Goal: Obtain resource: Download file/media

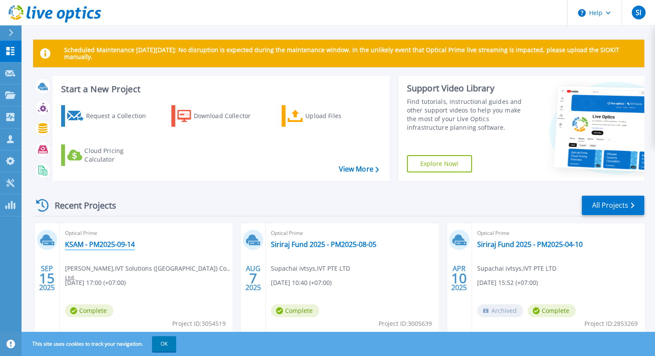
click at [115, 245] on link "KSAM - PM2025-09-14" at bounding box center [100, 244] width 70 height 9
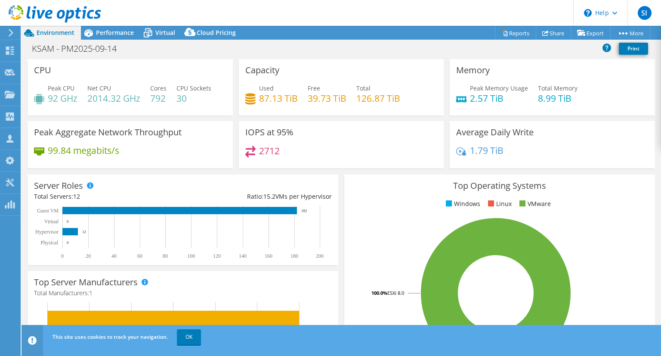
select select "USD"
click at [514, 33] on link "Reports" at bounding box center [515, 32] width 41 height 13
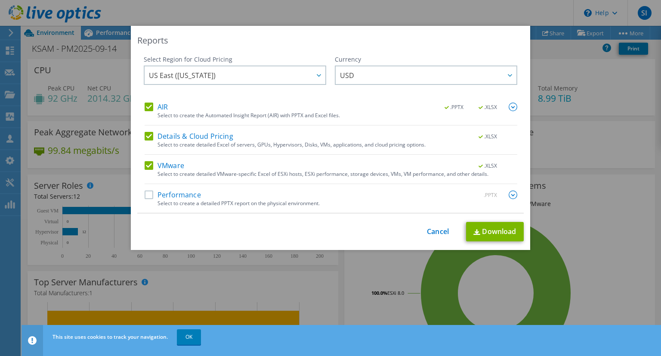
click at [145, 107] on label "AIR" at bounding box center [156, 106] width 23 height 9
click at [0, 0] on input "AIR" at bounding box center [0, 0] width 0 height 0
click at [146, 131] on div "AIR .PPTX .XLSX Select to create the Automated Insight Report (AIR) with PPTX a…" at bounding box center [331, 157] width 373 height 110
click at [147, 133] on label "Details & Cloud Pricing" at bounding box center [189, 136] width 89 height 9
click at [0, 0] on input "Details & Cloud Pricing" at bounding box center [0, 0] width 0 height 0
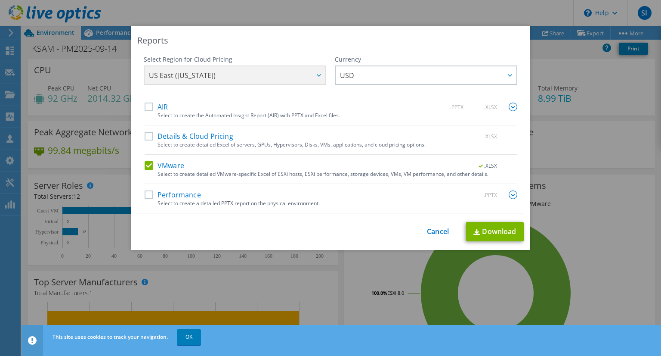
click at [152, 163] on label "VMware" at bounding box center [165, 165] width 40 height 9
click at [0, 0] on input "VMware" at bounding box center [0, 0] width 0 height 0
click at [146, 194] on label "Performance" at bounding box center [173, 194] width 56 height 9
click at [0, 0] on input "Performance" at bounding box center [0, 0] width 0 height 0
click at [509, 191] on img at bounding box center [513, 194] width 9 height 9
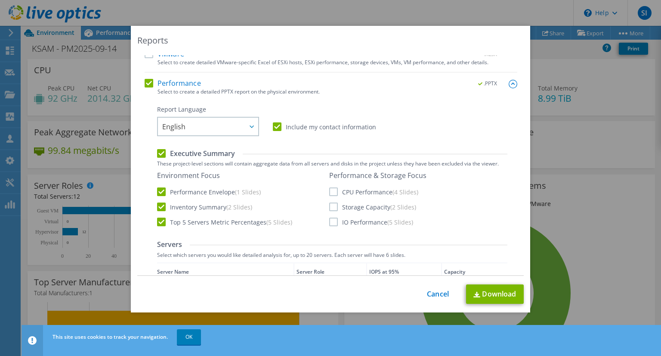
scroll to position [125, 0]
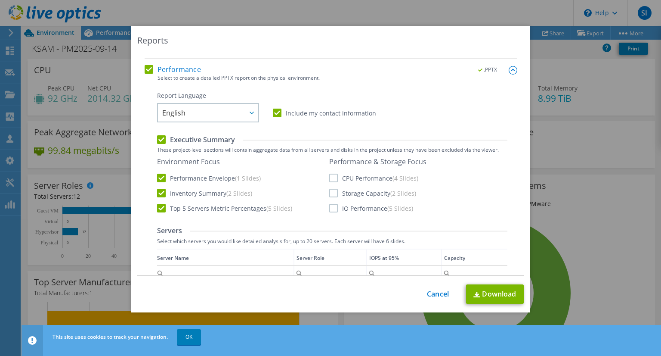
click at [329, 176] on label "CPU Performance (4 Slides)" at bounding box center [373, 177] width 89 height 9
click at [0, 0] on input "CPU Performance (4 Slides)" at bounding box center [0, 0] width 0 height 0
click at [329, 192] on label "Storage Capacity (2 Slides)" at bounding box center [372, 193] width 87 height 9
click at [0, 0] on input "Storage Capacity (2 Slides)" at bounding box center [0, 0] width 0 height 0
click at [330, 205] on label "IO Performance (5 Slides)" at bounding box center [371, 208] width 84 height 9
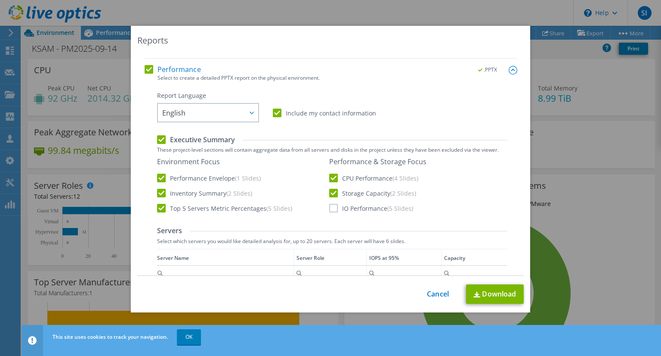
click at [0, 0] on input "IO Performance (5 Slides)" at bounding box center [0, 0] width 0 height 0
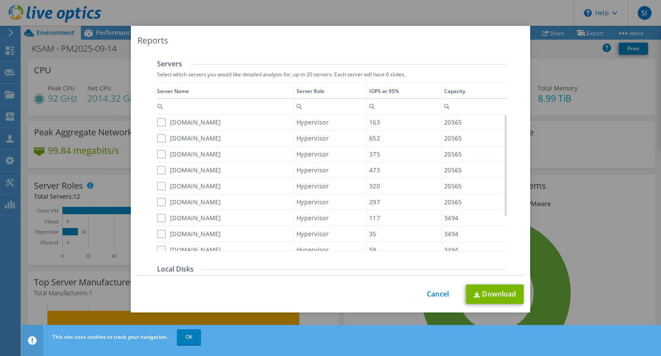
scroll to position [292, 0]
click at [160, 121] on label "ksamesx14.ksam.bayad.co.th" at bounding box center [189, 122] width 64 height 9
click at [0, 0] on input "ksamesx14.ksam.bayad.co.th" at bounding box center [0, 0] width 0 height 0
click at [158, 136] on label "ksamesx18.ksam.bayad.co.th" at bounding box center [189, 137] width 64 height 9
click at [0, 0] on input "ksamesx18.ksam.bayad.co.th" at bounding box center [0, 0] width 0 height 0
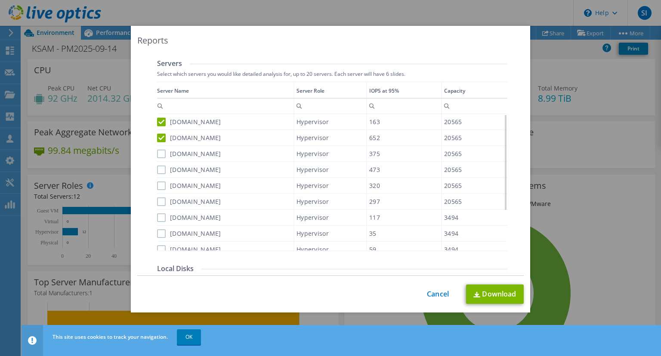
click at [160, 151] on label "ksamesx15.ksam.bayad.co.th" at bounding box center [189, 153] width 64 height 9
click at [0, 0] on input "ksamesx15.ksam.bayad.co.th" at bounding box center [0, 0] width 0 height 0
click at [161, 166] on label "ksamesx17.ksam.bayad.co.th" at bounding box center [189, 169] width 64 height 9
click at [0, 0] on input "ksamesx17.ksam.bayad.co.th" at bounding box center [0, 0] width 0 height 0
click at [158, 184] on label "ksamesx13.ksam.bayad.co.th" at bounding box center [189, 185] width 64 height 9
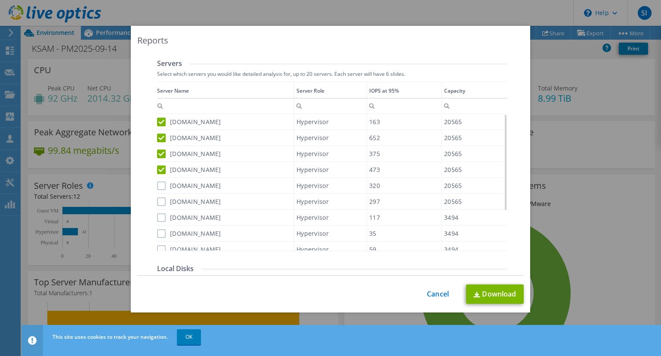
click at [0, 0] on input "ksamesx13.ksam.bayad.co.th" at bounding box center [0, 0] width 0 height 0
click at [157, 202] on label "ksamesx12.ksam.bayad.co.th" at bounding box center [189, 201] width 64 height 9
click at [0, 0] on input "ksamesx12.ksam.bayad.co.th" at bounding box center [0, 0] width 0 height 0
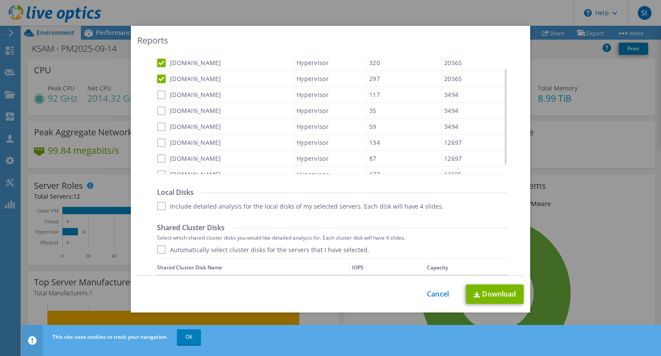
scroll to position [43, 0]
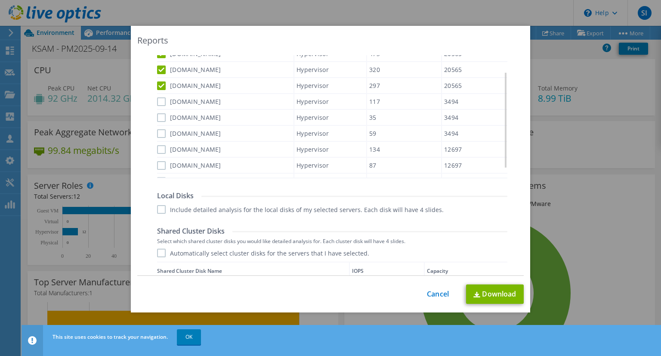
click at [157, 102] on label "ksamesx20.ksam.bayad.co.th" at bounding box center [189, 101] width 64 height 9
click at [0, 0] on input "ksamesx20.ksam.bayad.co.th" at bounding box center [0, 0] width 0 height 0
click at [160, 115] on label "ksamesx21.ksam.bayad.co.th" at bounding box center [189, 117] width 64 height 9
click at [0, 0] on input "ksamesx21.ksam.bayad.co.th" at bounding box center [0, 0] width 0 height 0
click at [160, 126] on div "ksamesx19.ksam.bayad.co.th" at bounding box center [225, 133] width 136 height 15
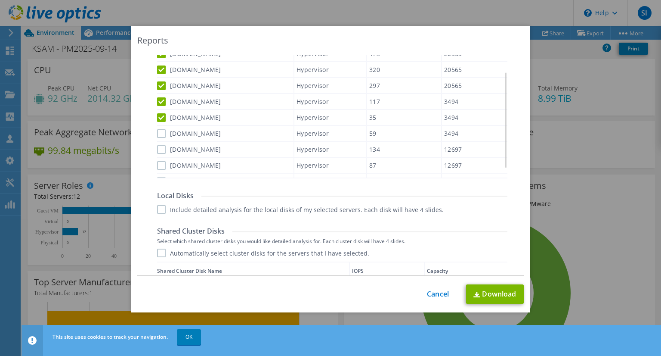
click at [158, 131] on label "ksamesx19.ksam.bayad.co.th" at bounding box center [189, 133] width 64 height 9
click at [0, 0] on input "ksamesx19.ksam.bayad.co.th" at bounding box center [0, 0] width 0 height 0
click at [159, 148] on label "ksamdresx07a.ksam.bayad.co.th" at bounding box center [189, 149] width 64 height 9
click at [0, 0] on input "ksamdresx07a.ksam.bayad.co.th" at bounding box center [0, 0] width 0 height 0
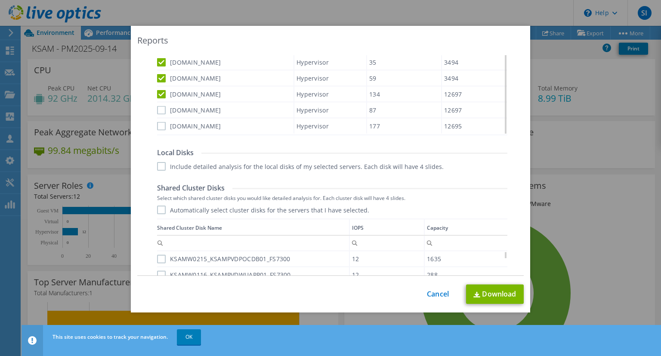
scroll to position [416, 0]
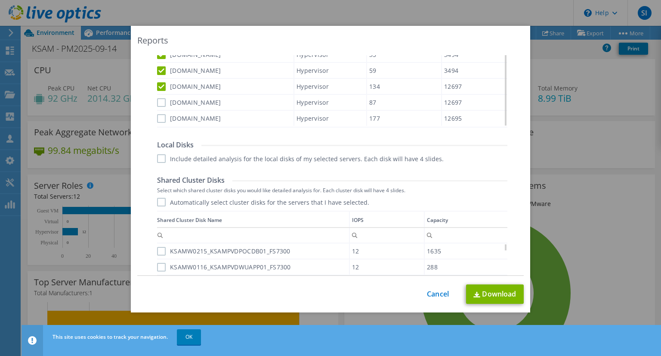
click at [159, 100] on label "ksamdresx06a.ksam.bayad.co.th" at bounding box center [189, 102] width 64 height 9
click at [0, 0] on input "ksamdresx06a.ksam.bayad.co.th" at bounding box center [0, 0] width 0 height 0
click at [158, 114] on label "ksamdresx05a.ksam.bayad.co.th" at bounding box center [189, 118] width 64 height 9
click at [0, 0] on input "ksamdresx05a.ksam.bayad.co.th" at bounding box center [0, 0] width 0 height 0
click at [161, 158] on label "Include detailed analysis for the local disks of my selected servers. Each disk…" at bounding box center [300, 158] width 287 height 9
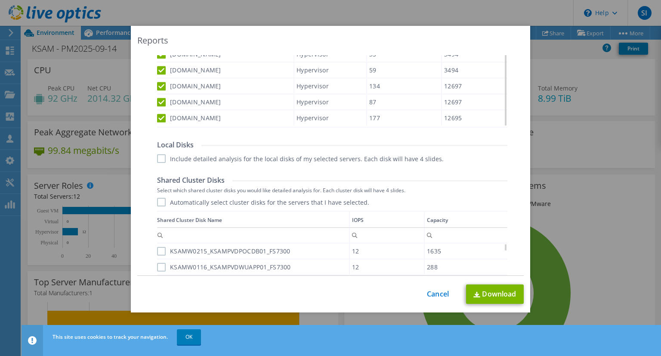
click at [0, 0] on input "Include detailed analysis for the local disks of my selected servers. Each disk…" at bounding box center [0, 0] width 0 height 0
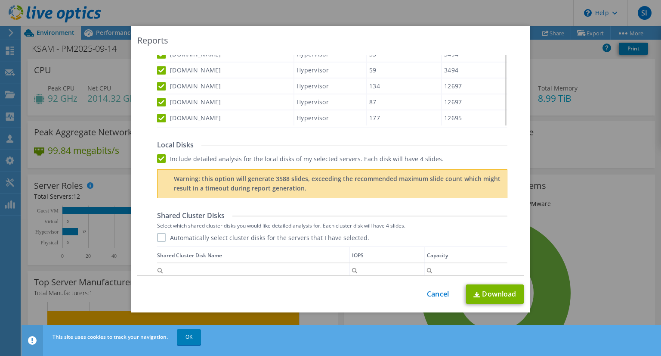
click at [157, 233] on label "Automatically select cluster disks for the servers that I have selected." at bounding box center [263, 237] width 212 height 9
click at [0, 0] on input "Automatically select cluster disks for the servers that I have selected." at bounding box center [0, 0] width 0 height 0
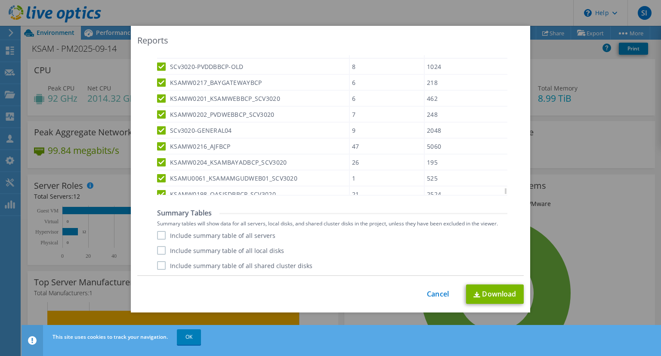
scroll to position [2434, 0]
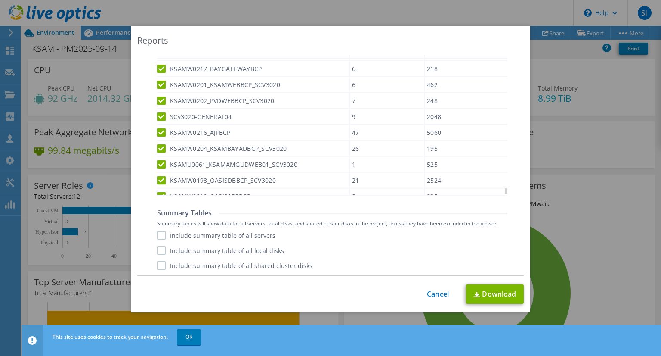
click at [158, 237] on label "Include summary table of all servers" at bounding box center [216, 235] width 118 height 9
click at [0, 0] on input "Include summary table of all servers" at bounding box center [0, 0] width 0 height 0
click at [159, 247] on label "Include summary table of all local disks" at bounding box center [220, 250] width 127 height 9
click at [0, 0] on input "Include summary table of all local disks" at bounding box center [0, 0] width 0 height 0
click at [159, 265] on label "Include summary table of all shared cluster disks" at bounding box center [234, 265] width 155 height 9
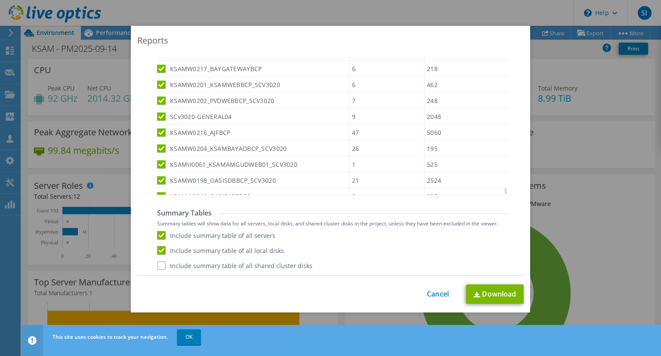
click at [0, 0] on input "Include summary table of all shared cluster disks" at bounding box center [0, 0] width 0 height 0
click at [485, 290] on link "Download" at bounding box center [495, 293] width 58 height 19
click at [434, 290] on link "Cancel" at bounding box center [438, 294] width 22 height 8
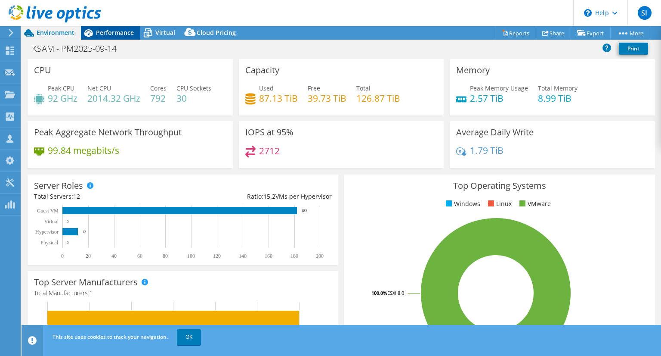
click at [102, 36] on span "Performance" at bounding box center [115, 32] width 38 height 8
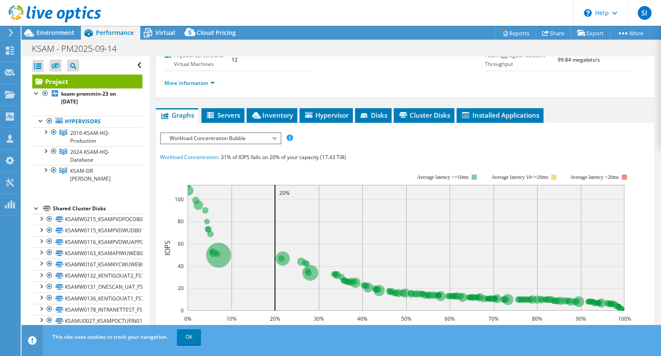
scroll to position [120, 0]
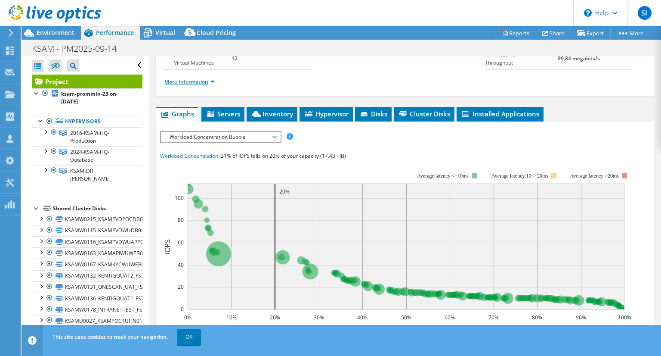
click at [209, 85] on link "More Information" at bounding box center [189, 81] width 50 height 7
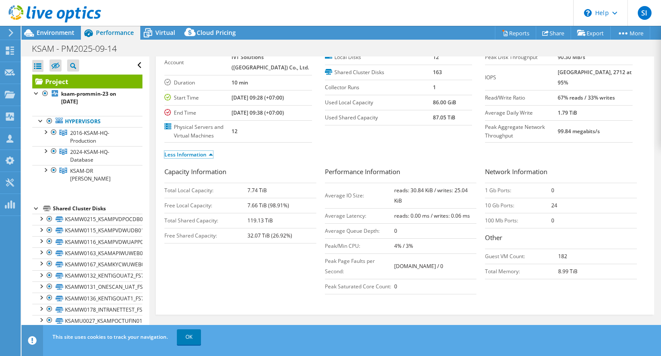
scroll to position [40, 0]
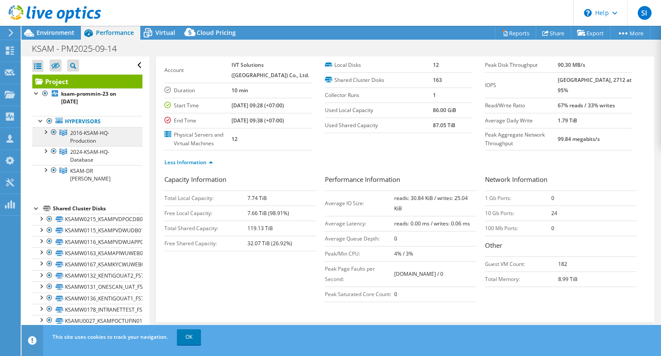
click at [102, 139] on link "2016-KSAM-HQ-Production" at bounding box center [87, 136] width 110 height 19
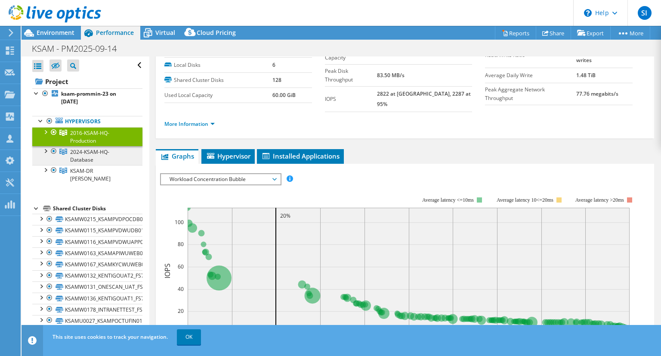
click at [104, 157] on link "2024-KSAM-HQ-Database" at bounding box center [87, 155] width 110 height 19
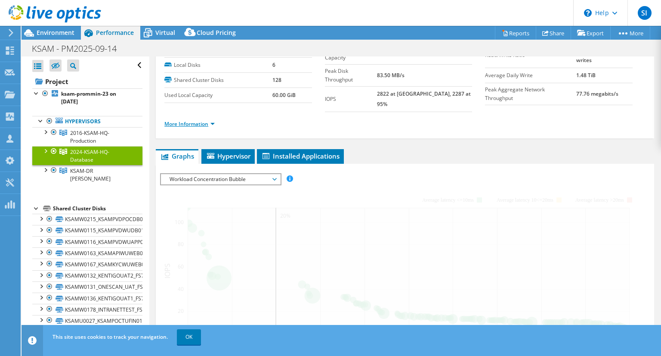
click at [205, 120] on link "More Information" at bounding box center [189, 123] width 50 height 7
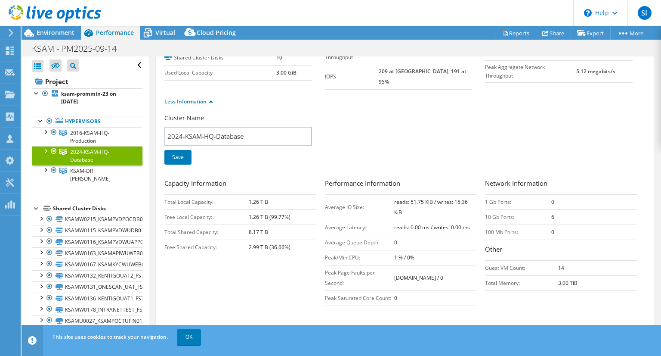
scroll to position [69, 0]
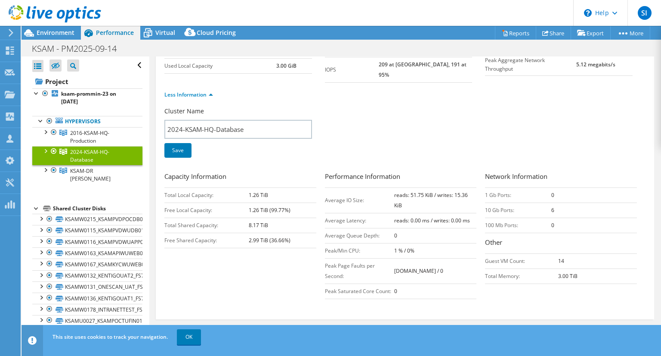
click at [44, 151] on div at bounding box center [45, 150] width 9 height 9
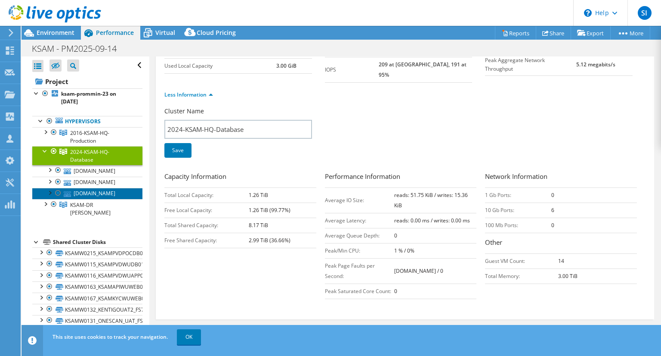
click at [115, 192] on link "ksamesx19.ksam.bayad.co.th" at bounding box center [87, 193] width 110 height 11
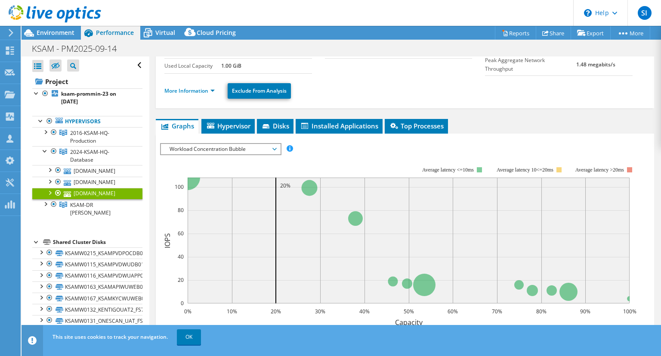
scroll to position [0, 0]
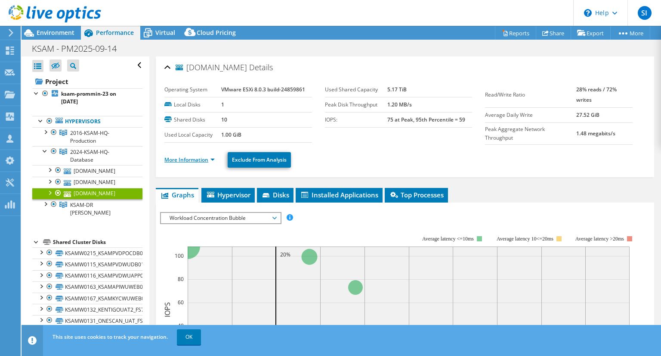
click at [202, 156] on link "More Information" at bounding box center [189, 159] width 50 height 7
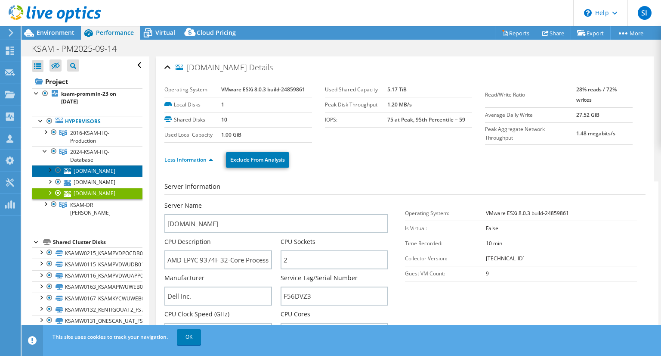
click at [118, 173] on link "ksamesx20.ksam.bayad.co.th" at bounding box center [87, 170] width 110 height 11
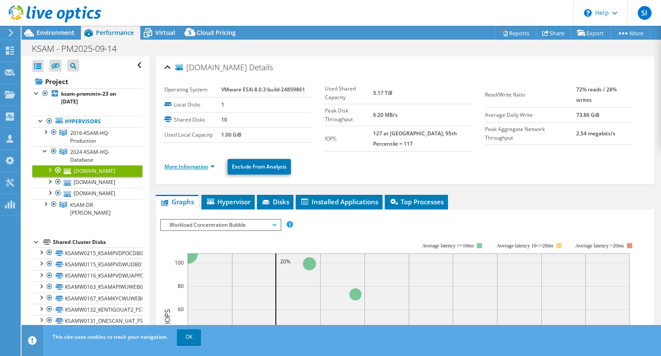
click at [205, 163] on link "More Information" at bounding box center [189, 166] width 50 height 7
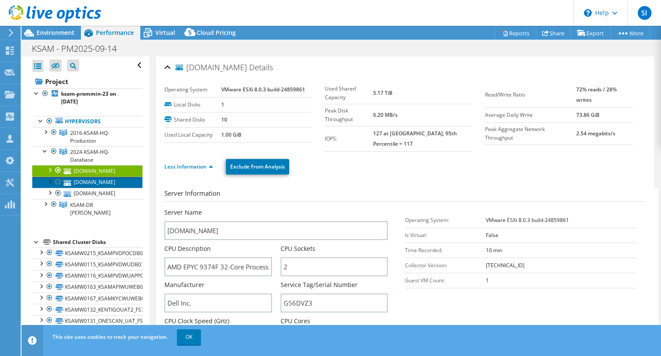
click at [91, 182] on link "ksamesx21.ksam.bayad.co.th" at bounding box center [87, 182] width 110 height 11
